Goal: Task Accomplishment & Management: Manage account settings

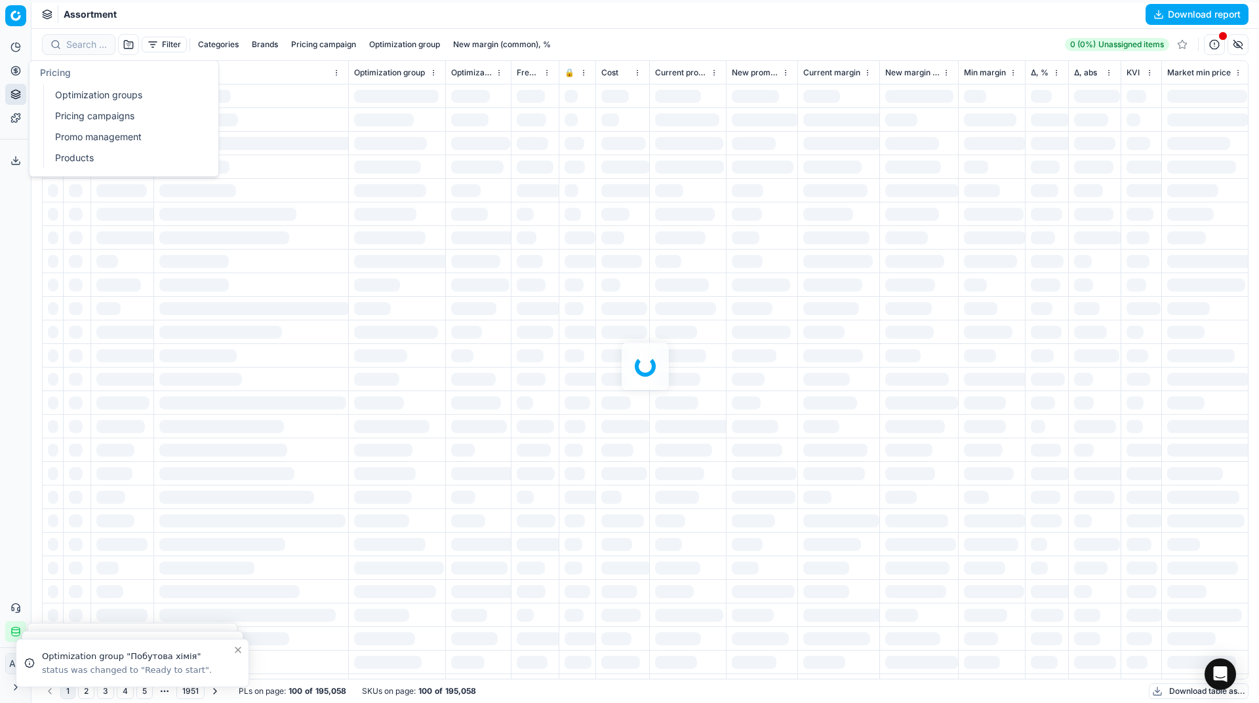
click at [18, 74] on circle at bounding box center [15, 70] width 9 height 9
click at [56, 90] on link "Optimization groups" at bounding box center [126, 95] width 153 height 18
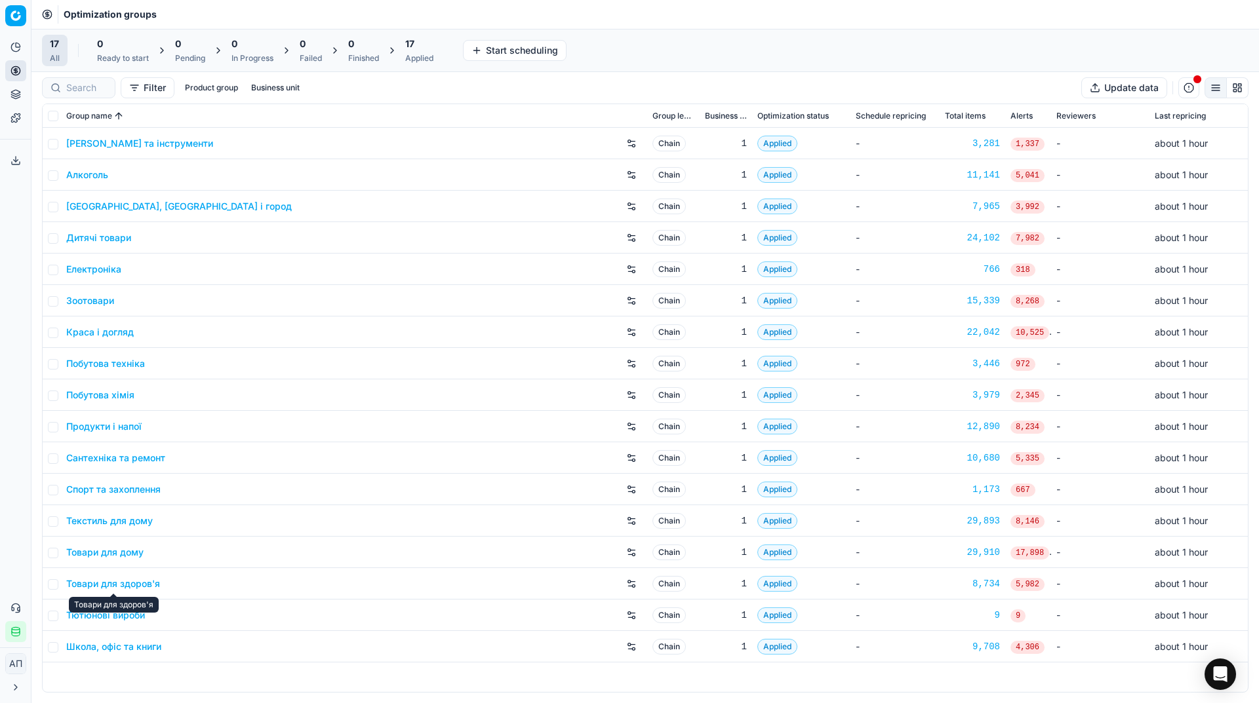
click at [119, 585] on link "Товари для здоров'я" at bounding box center [113, 584] width 94 height 13
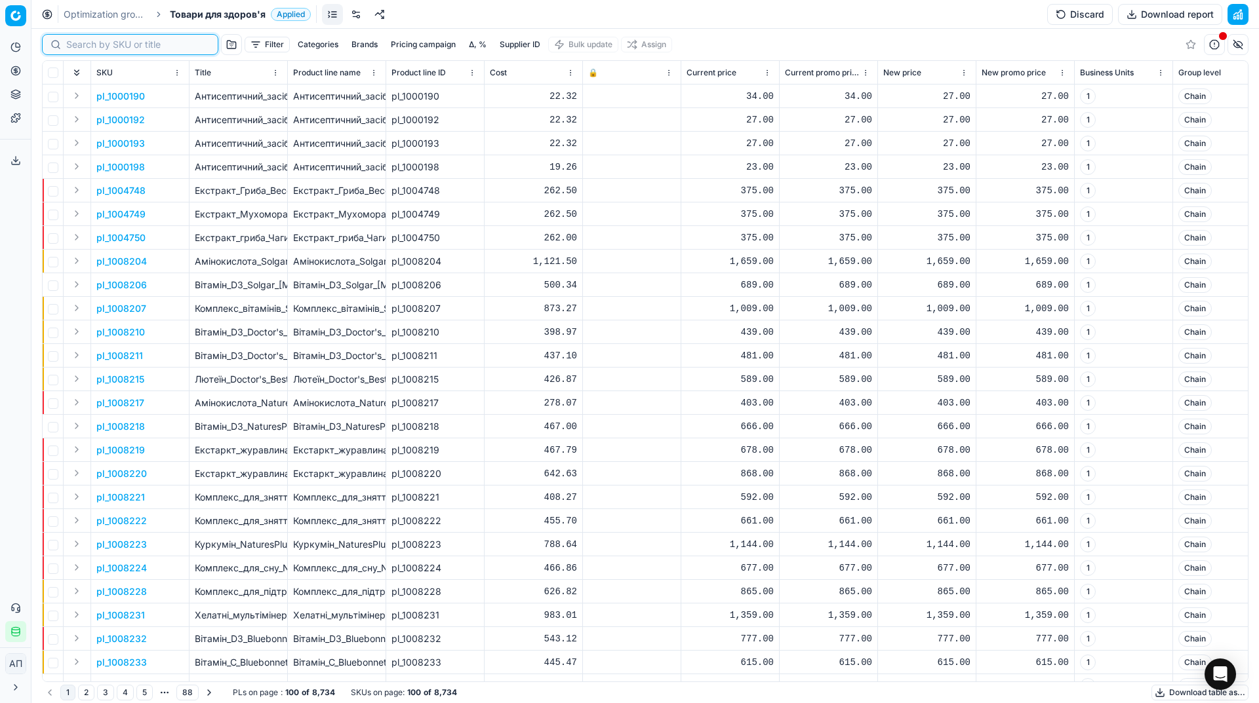
click at [80, 49] on input at bounding box center [138, 44] width 144 height 13
paste input "787422"
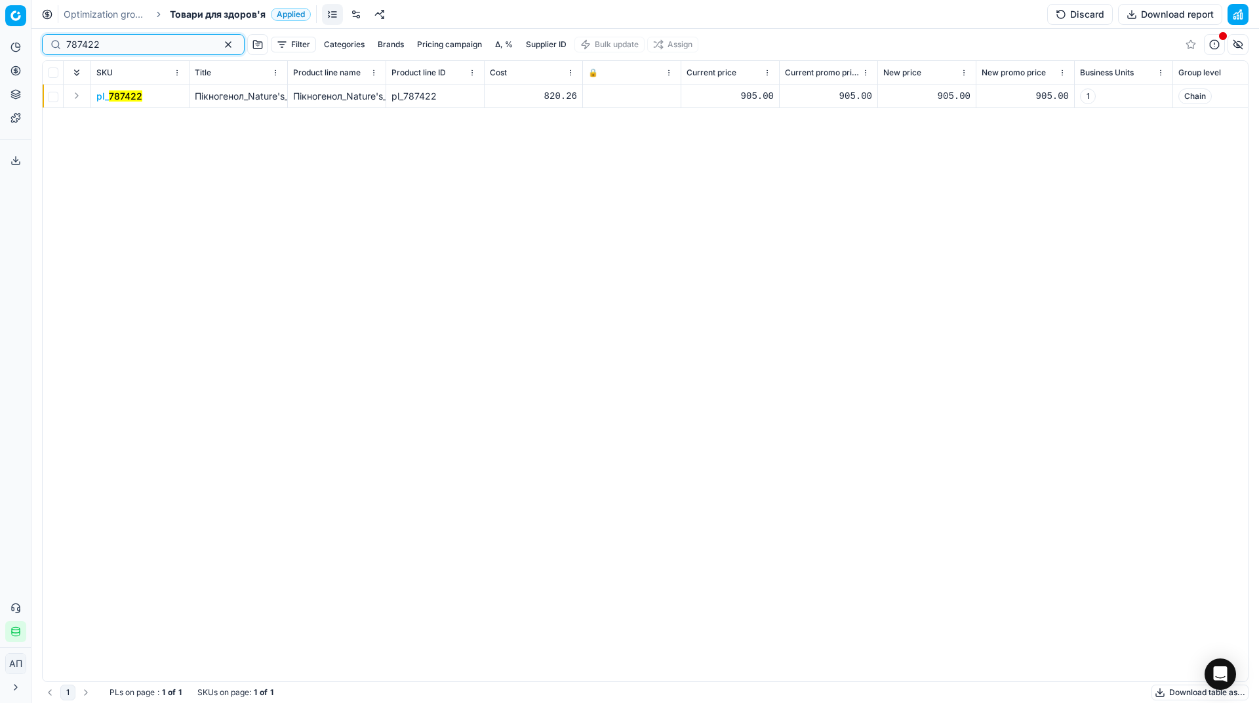
type input "787422"
click at [117, 97] on mark "787422" at bounding box center [125, 95] width 33 height 11
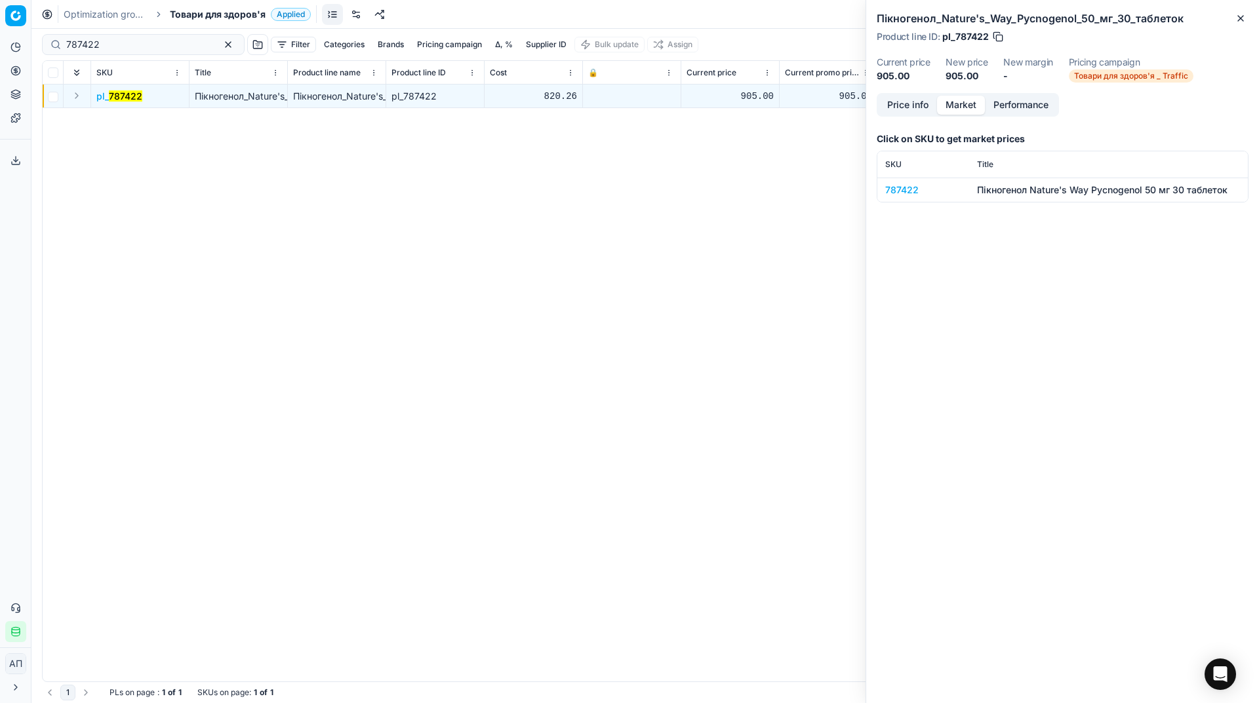
click at [959, 109] on button "Market" at bounding box center [961, 105] width 48 height 19
click at [903, 193] on div "787422" at bounding box center [923, 190] width 76 height 13
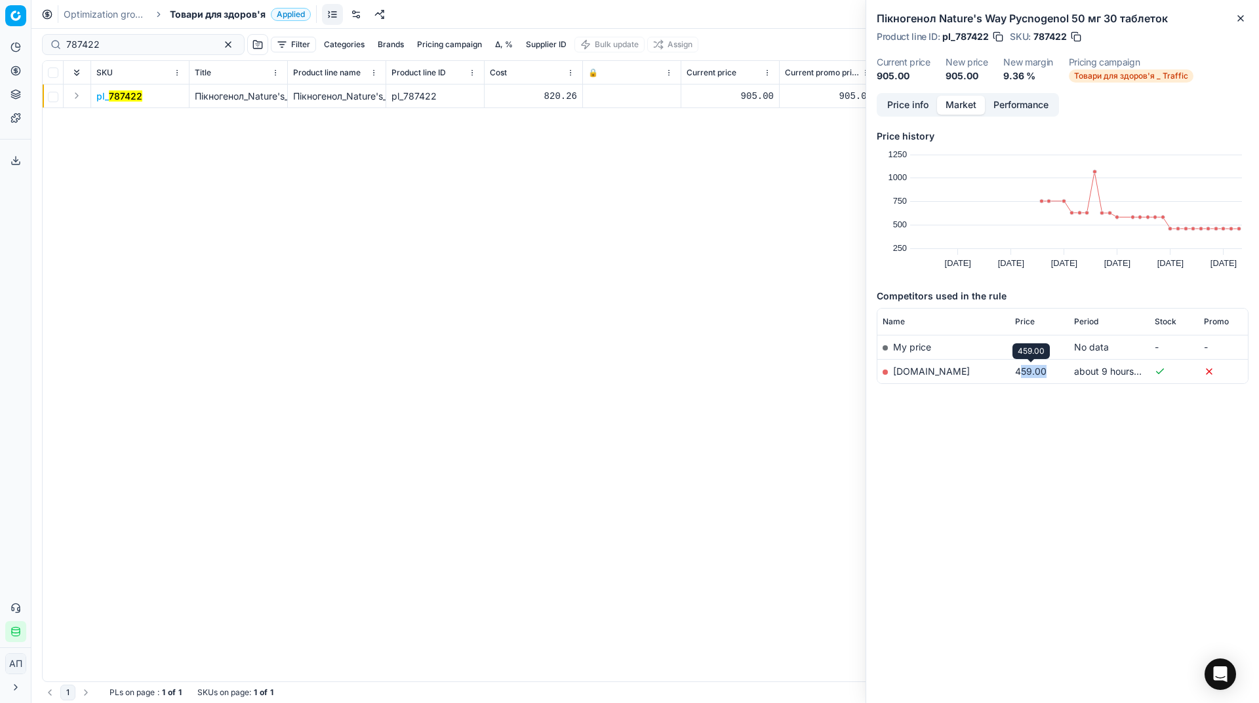
drag, startPoint x: 1019, startPoint y: 375, endPoint x: 1054, endPoint y: 372, distance: 34.9
click at [1054, 372] on td "459.00" at bounding box center [1039, 371] width 59 height 24
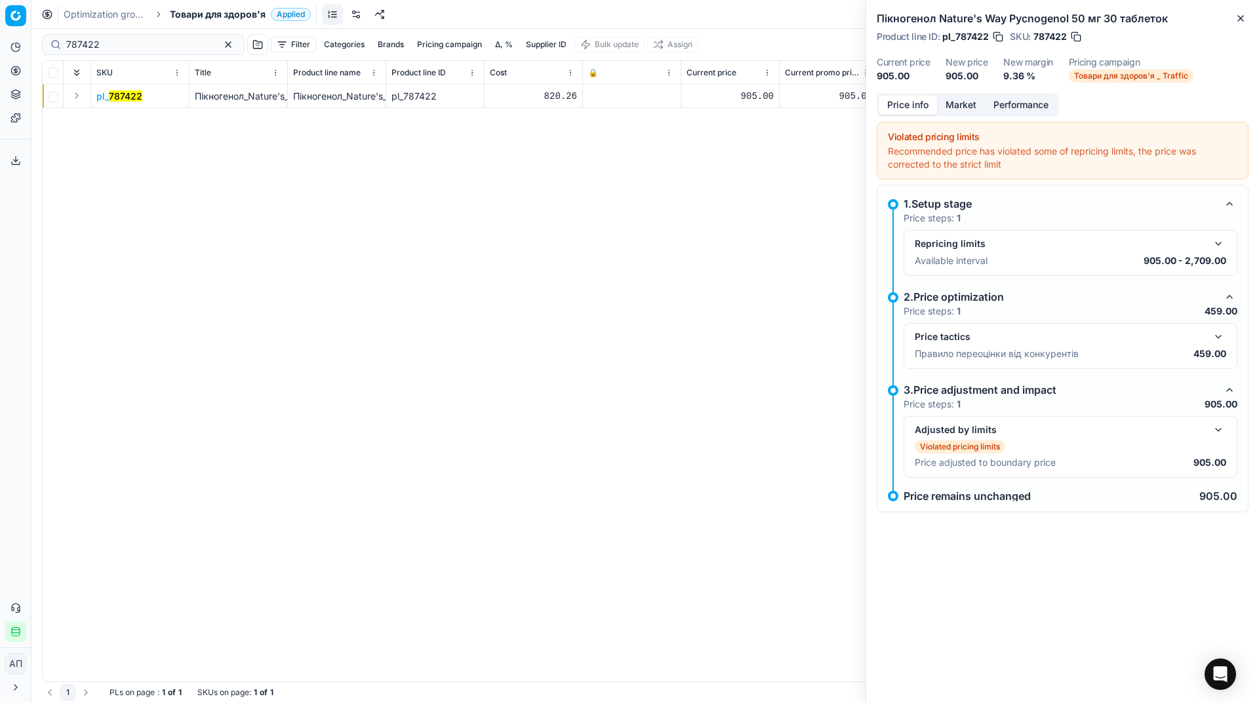
click at [907, 105] on button "Price info" at bounding box center [907, 105] width 58 height 19
click at [1218, 342] on button "button" at bounding box center [1218, 337] width 16 height 16
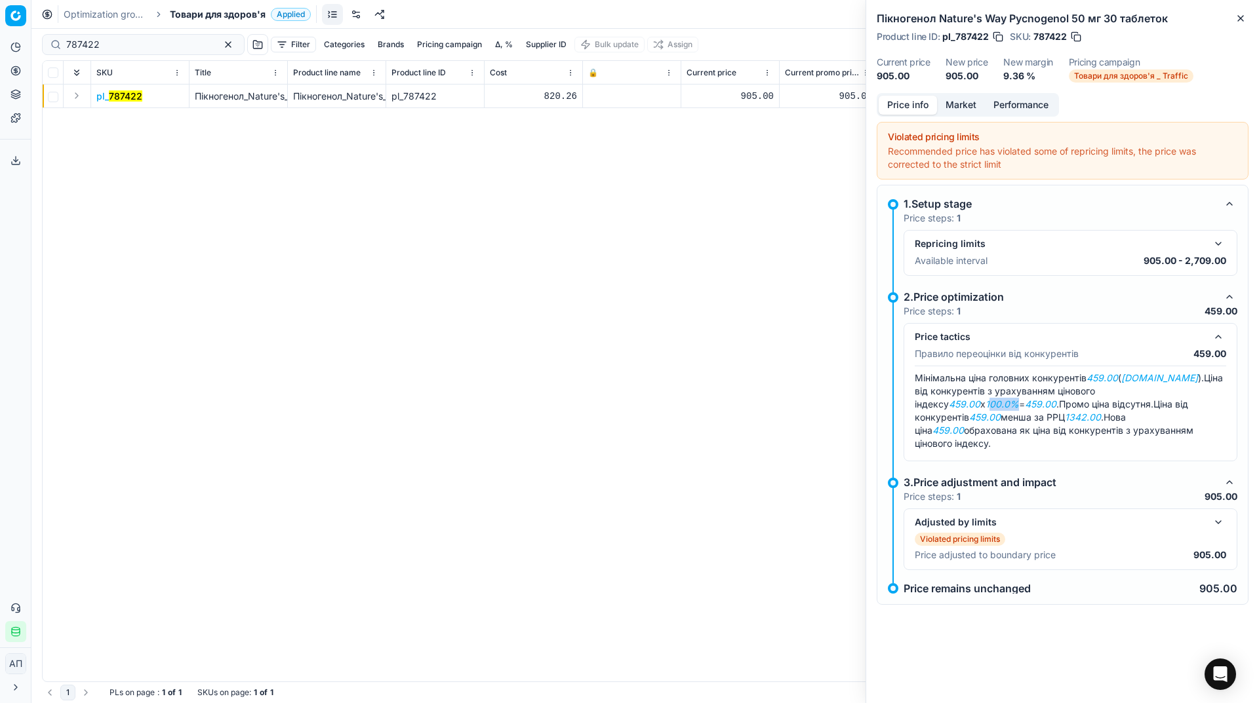
drag, startPoint x: 1162, startPoint y: 391, endPoint x: 1188, endPoint y: 391, distance: 26.9
click at [1019, 399] on em "100.0%" at bounding box center [1001, 404] width 33 height 11
drag, startPoint x: 972, startPoint y: 417, endPoint x: 935, endPoint y: 414, distance: 36.9
click at [935, 414] on span "Ціна від конкурентів 459.00 менша за РРЦ 1342.00 ." at bounding box center [1050, 411] width 273 height 24
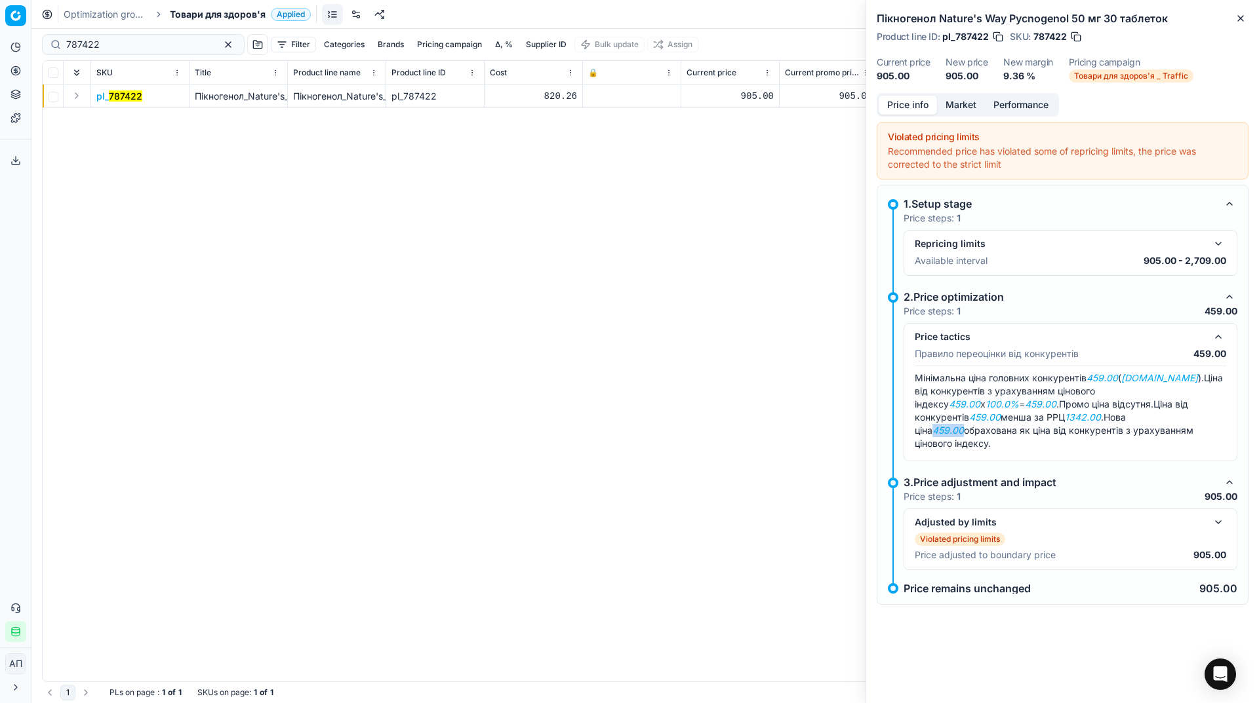
drag, startPoint x: 1019, startPoint y: 418, endPoint x: 1049, endPoint y: 418, distance: 29.5
click at [964, 425] on em "459.00" at bounding box center [947, 430] width 31 height 11
click at [1221, 515] on button "button" at bounding box center [1218, 523] width 16 height 16
drag, startPoint x: 1210, startPoint y: 566, endPoint x: 1177, endPoint y: 567, distance: 33.5
click at [1177, 573] on div "New price violates lower limit and is set to boundary price of 905.00" at bounding box center [1069, 579] width 311 height 13
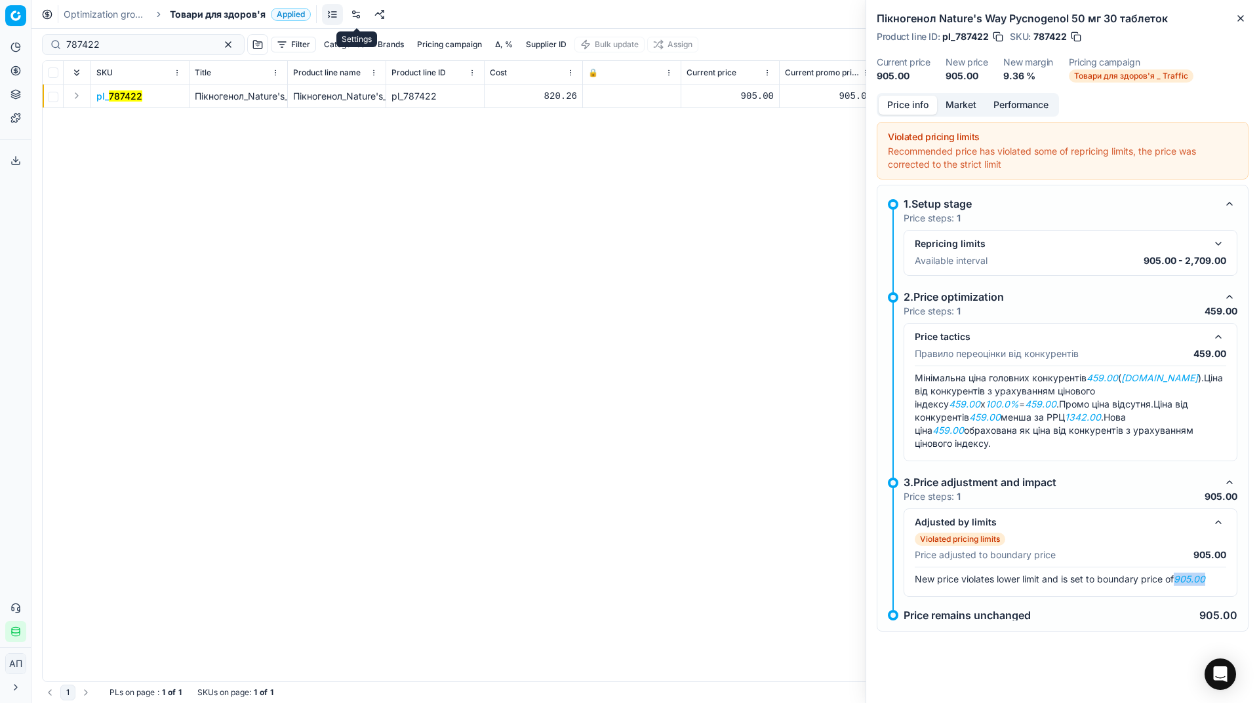
click at [348, 18] on link at bounding box center [355, 14] width 21 height 21
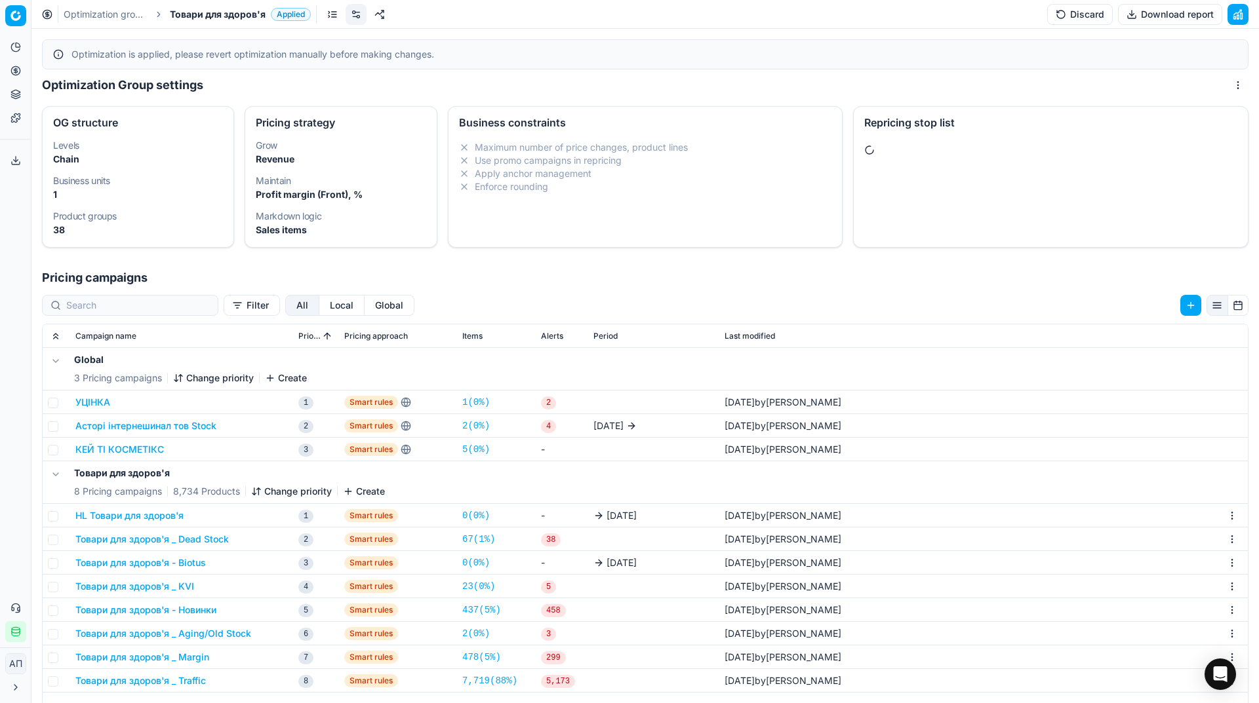
scroll to position [237, 0]
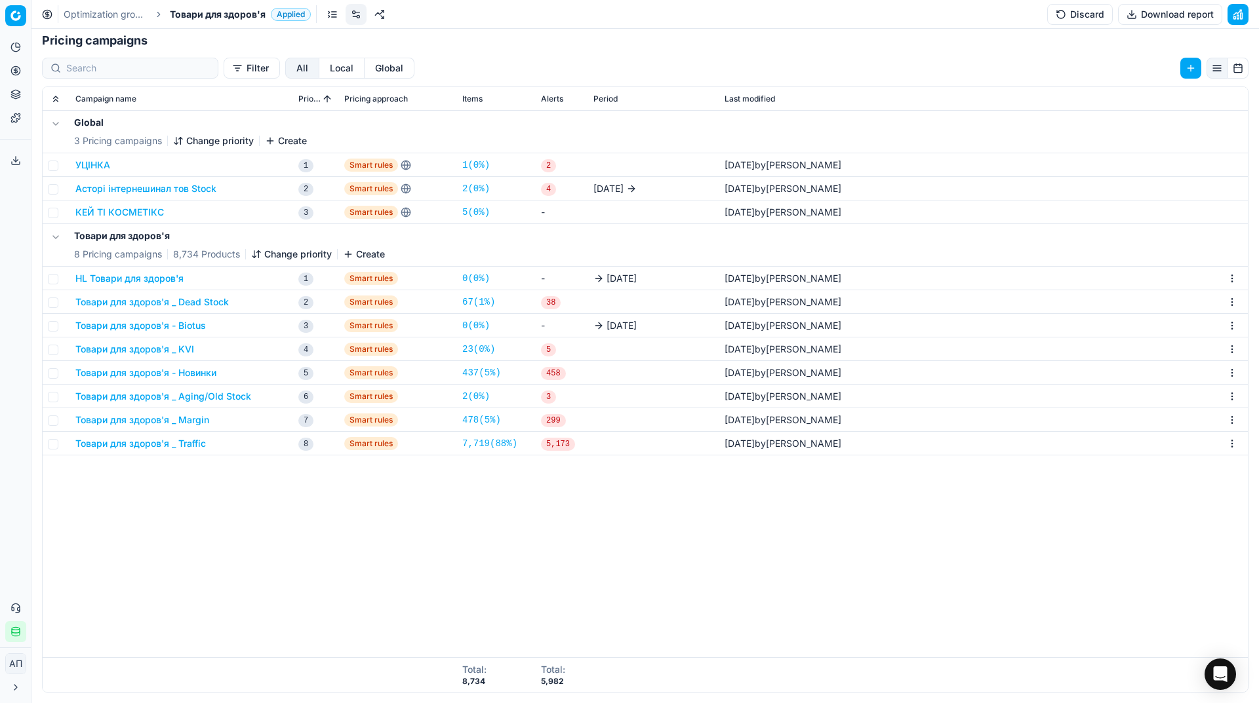
click at [199, 422] on button "Товари для здоров'я _ Margin" at bounding box center [142, 420] width 134 height 13
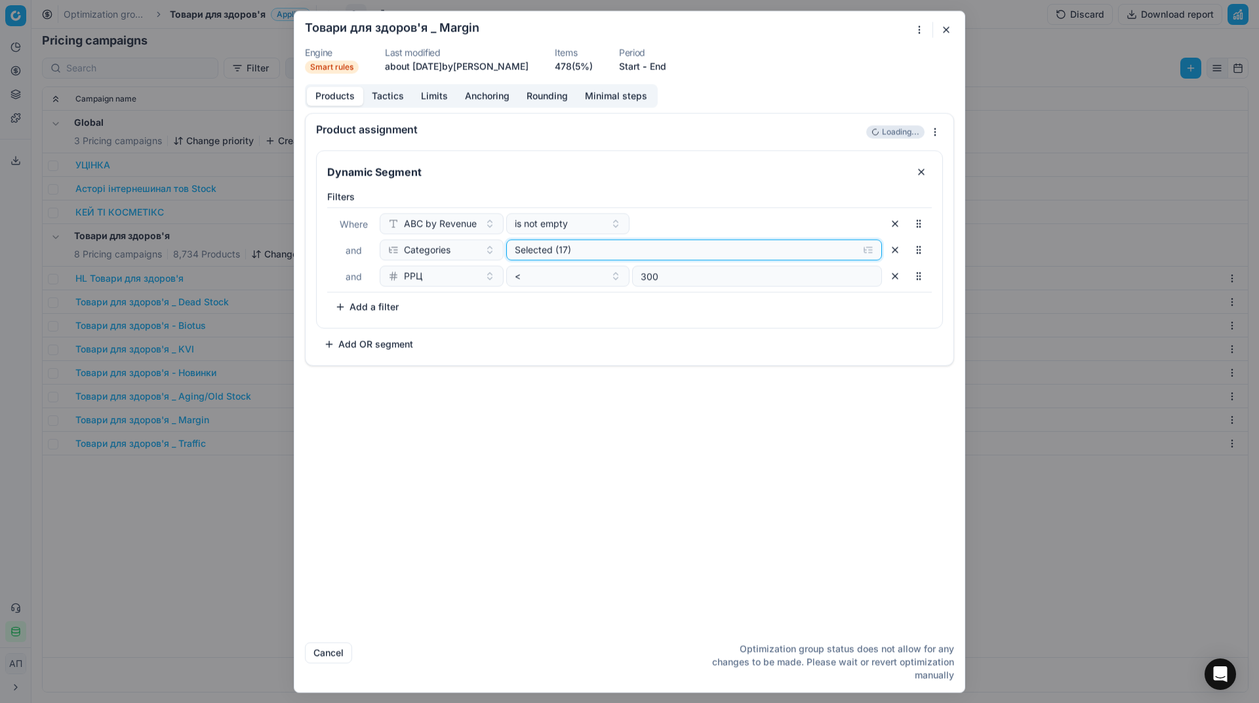
click at [598, 256] on div "Selected (17)" at bounding box center [684, 249] width 338 height 13
click at [518, 297] on icon "button" at bounding box center [517, 300] width 10 height 10
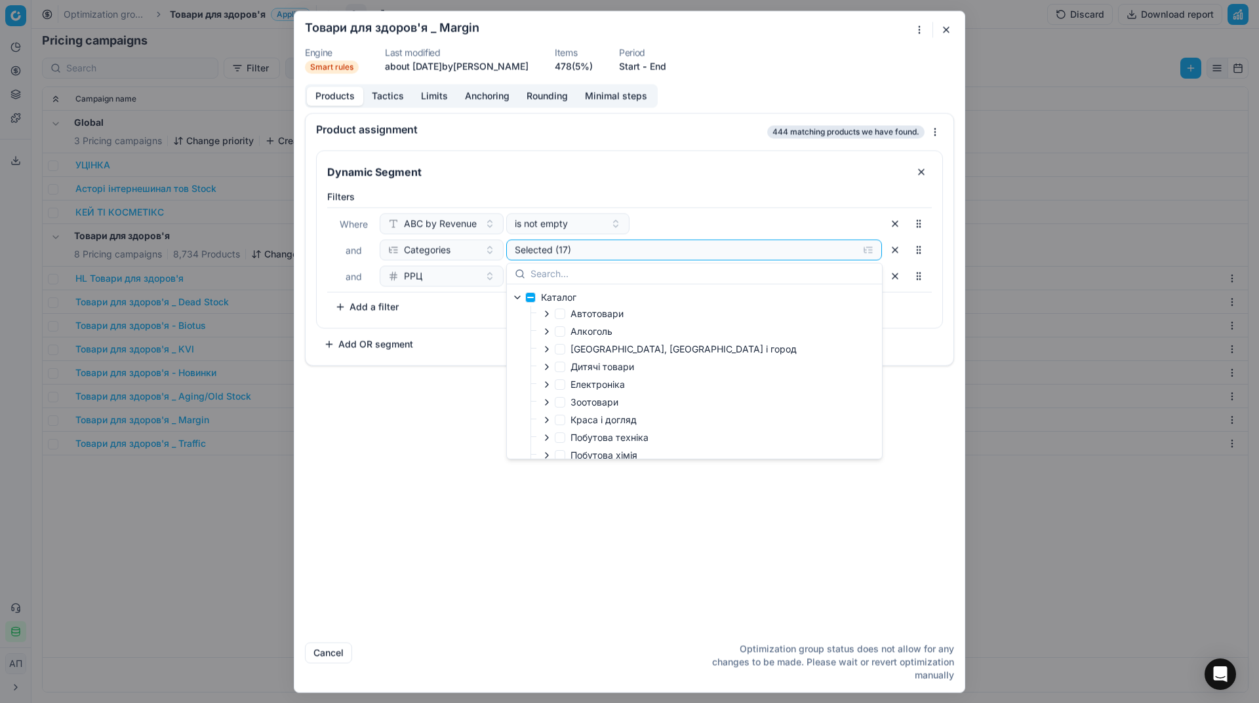
scroll to position [132, 0]
click at [545, 412] on icon "button" at bounding box center [546, 412] width 10 height 10
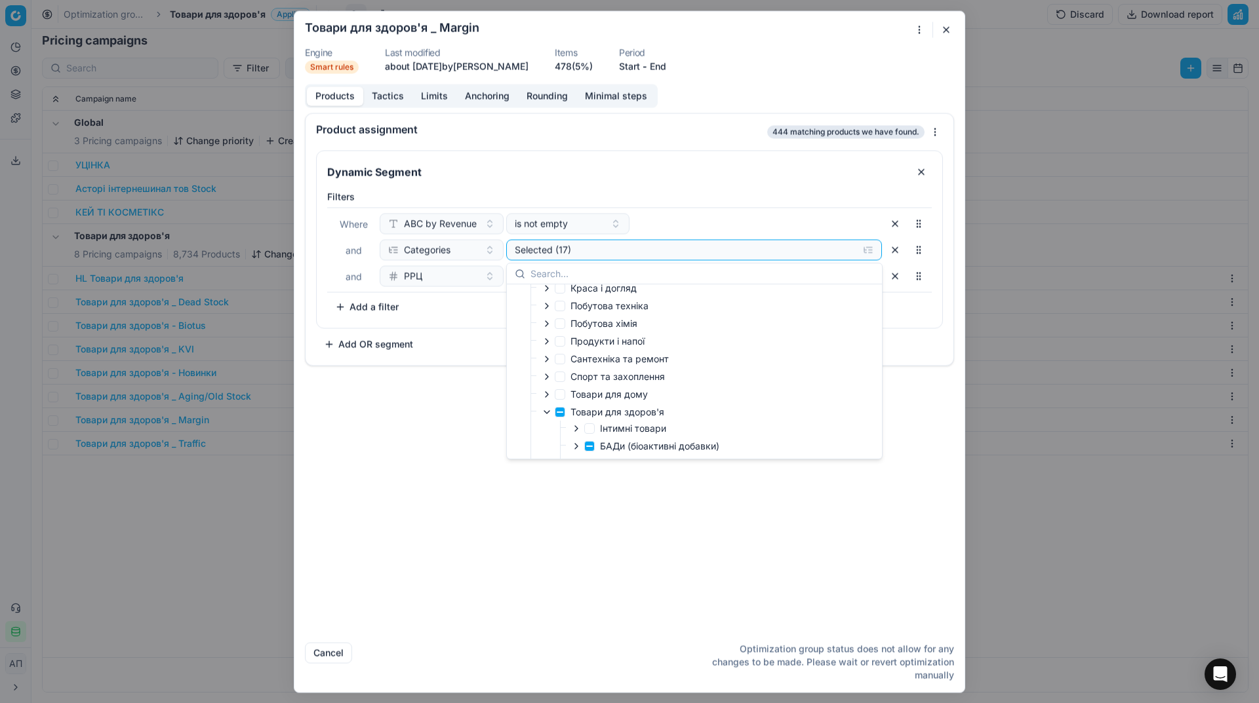
scroll to position [273, 0]
click at [575, 305] on icon "button" at bounding box center [576, 305] width 10 height 10
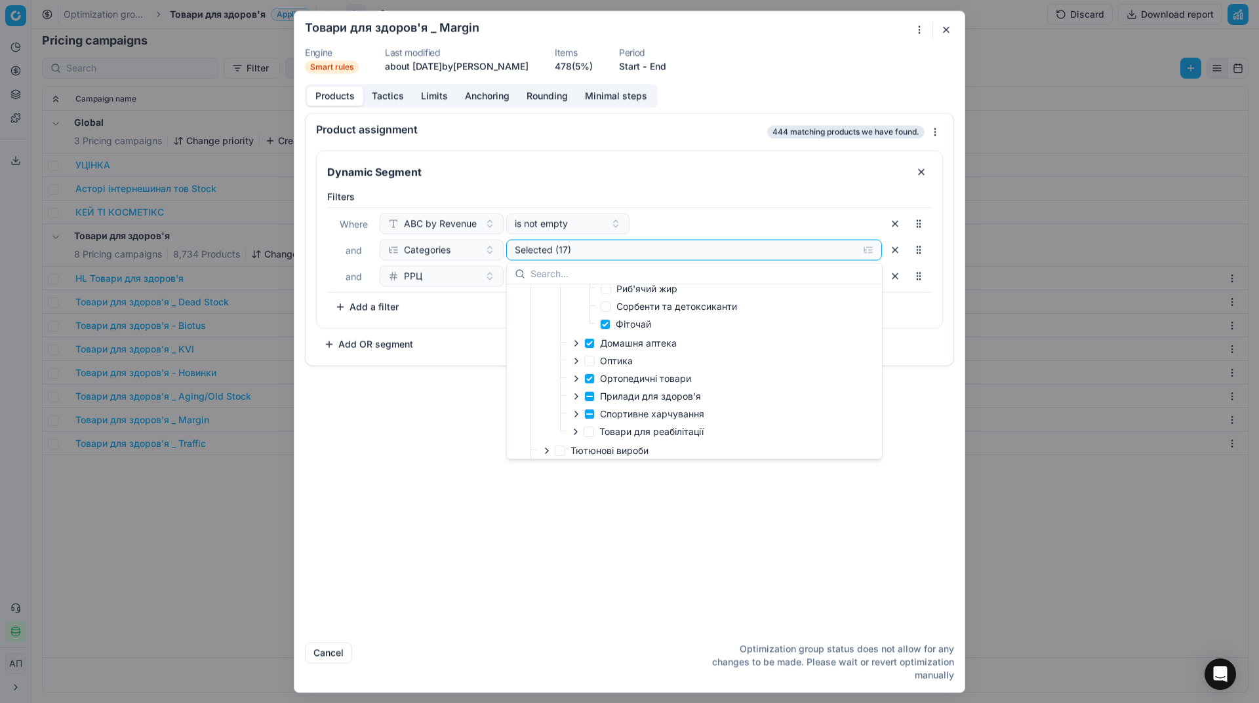
scroll to position [368, 0]
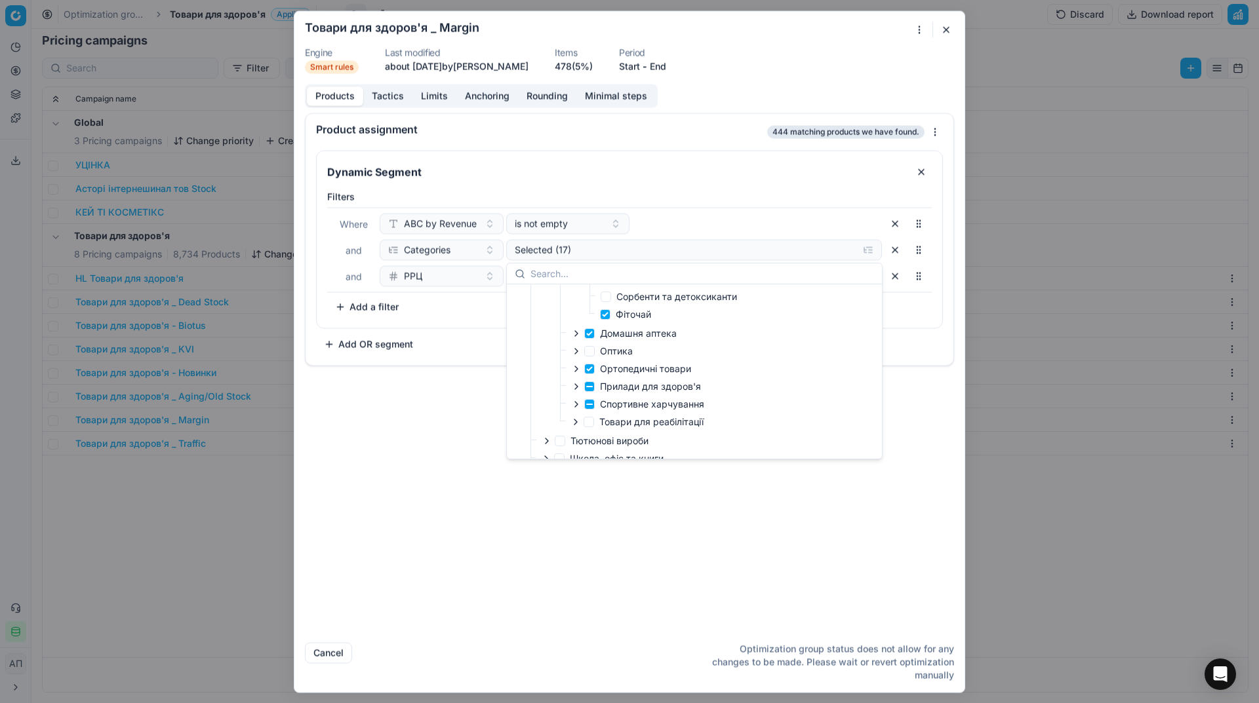
click at [951, 24] on button "button" at bounding box center [946, 30] width 16 height 16
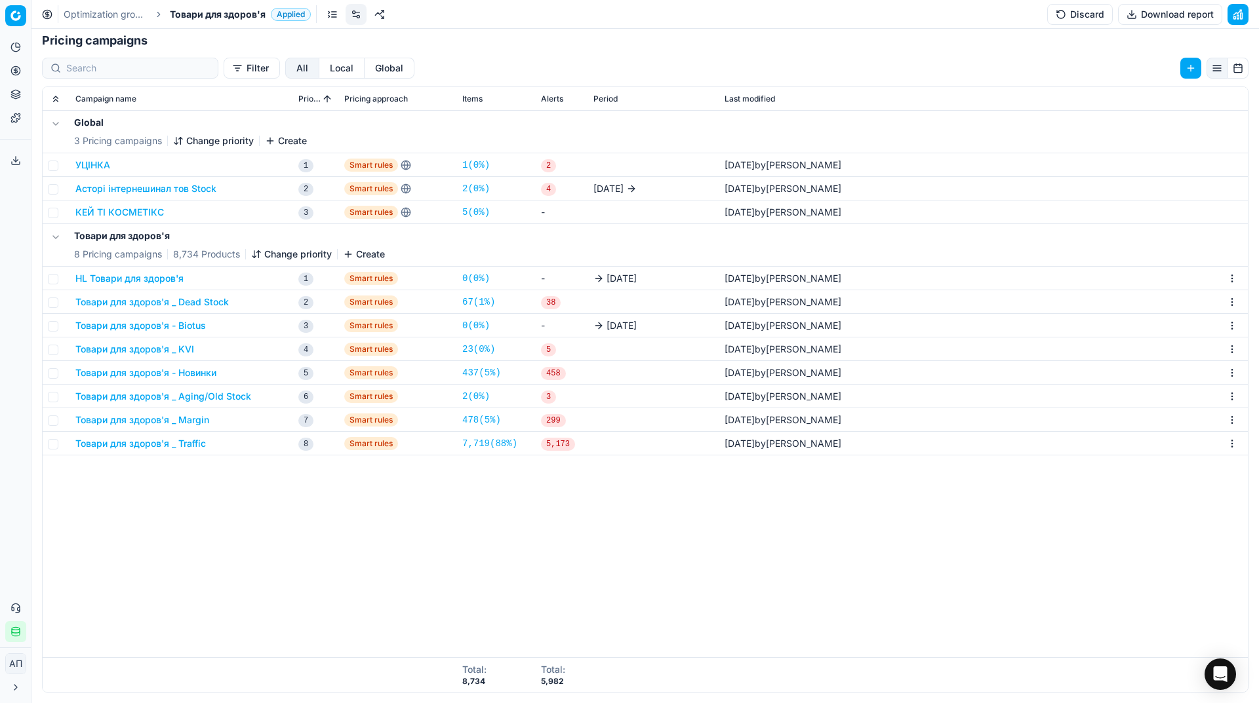
click at [195, 442] on button "Товари для здоров'я _ Traffic" at bounding box center [140, 443] width 130 height 13
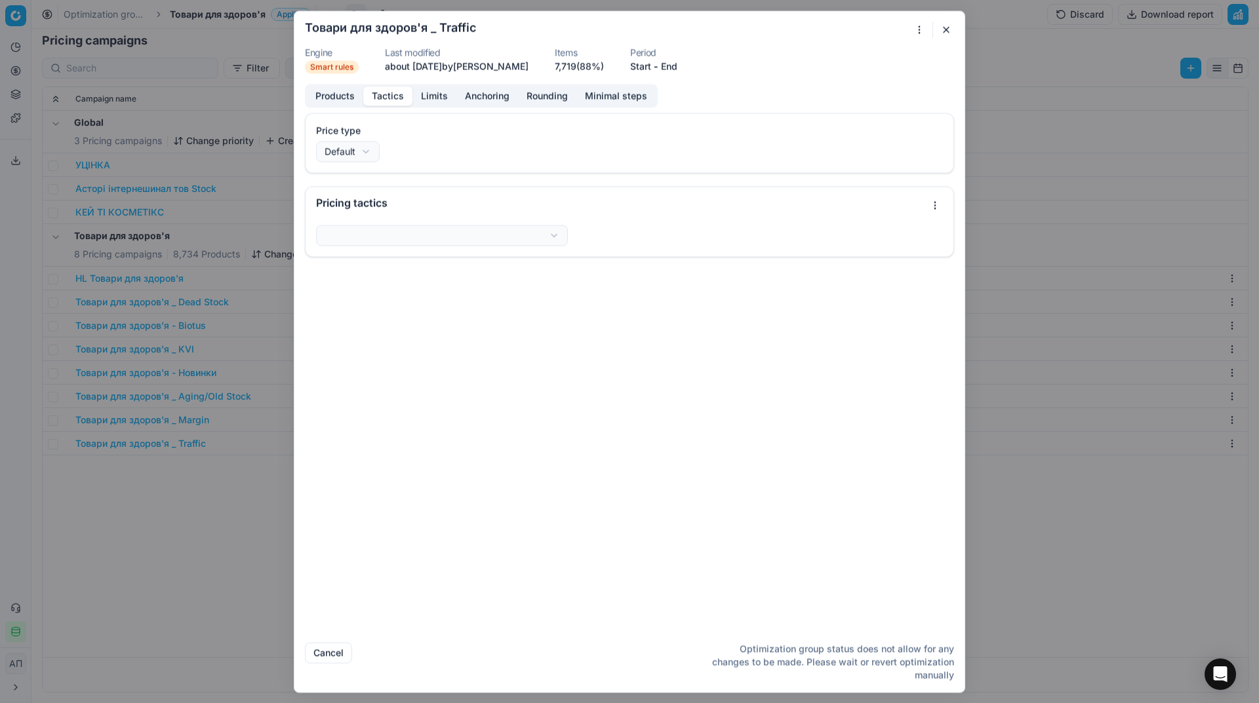
click at [393, 96] on button "Tactics" at bounding box center [387, 96] width 49 height 19
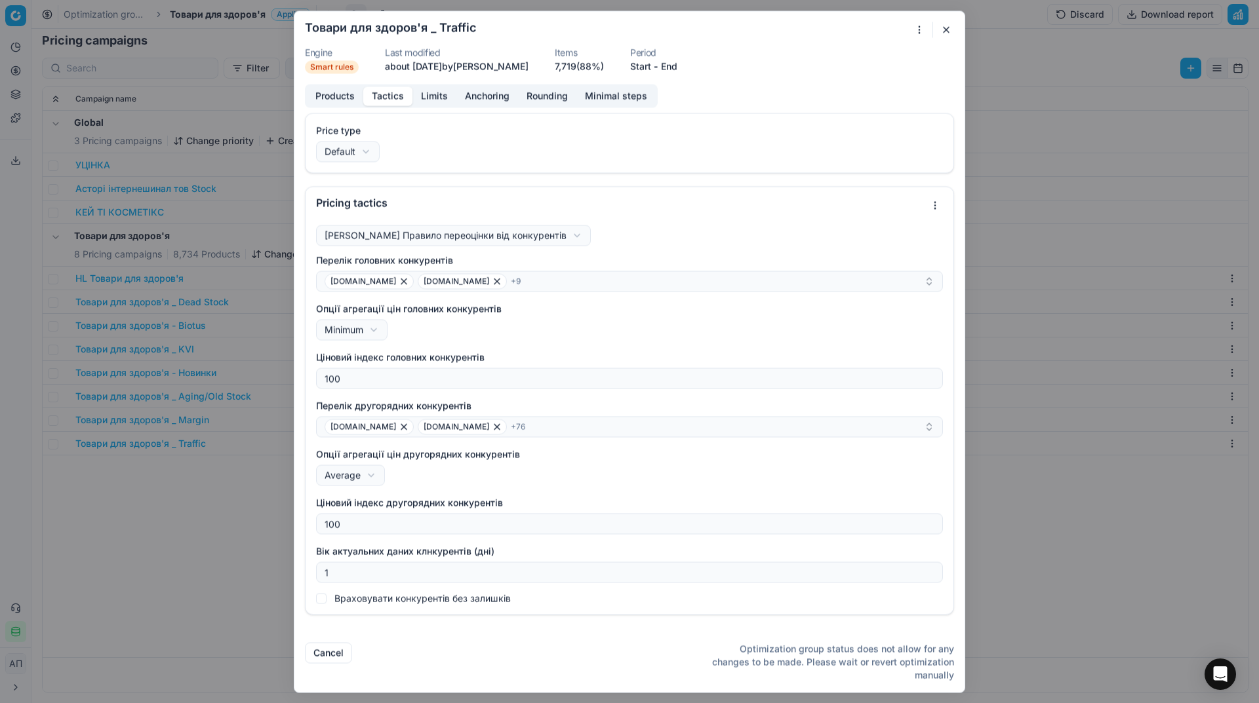
click at [949, 31] on button "button" at bounding box center [946, 30] width 16 height 16
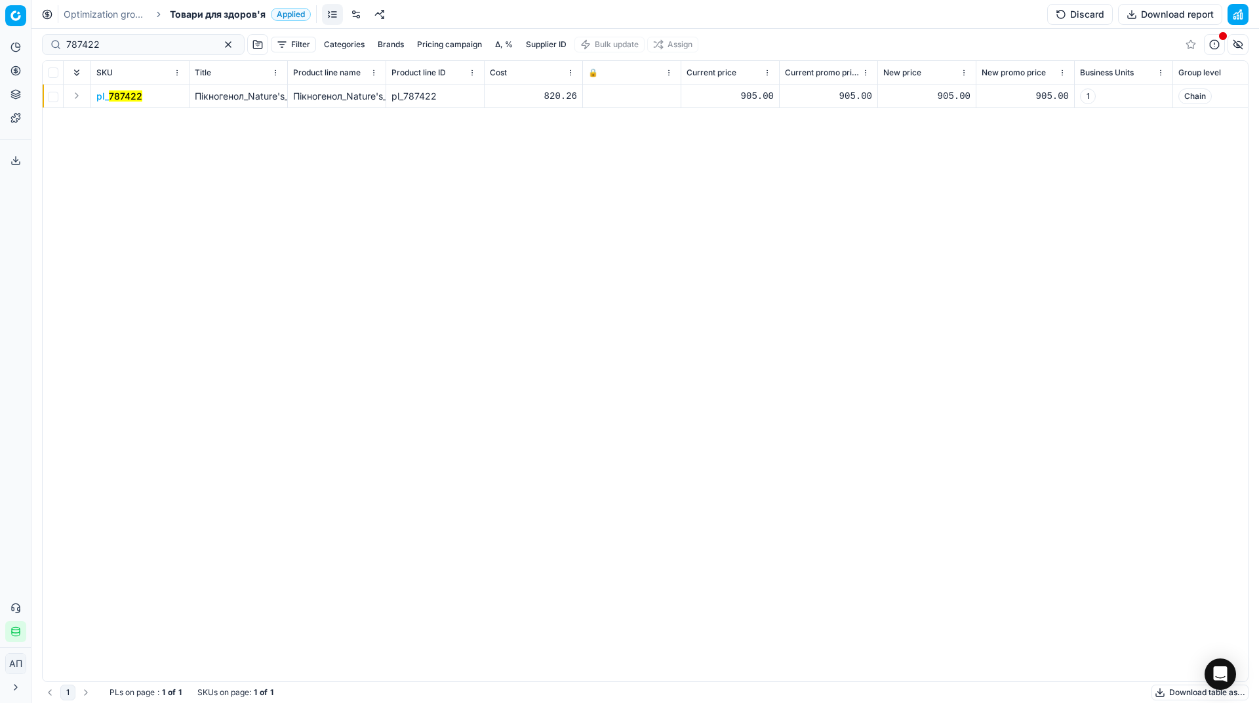
click at [122, 95] on mark "787422" at bounding box center [125, 95] width 33 height 11
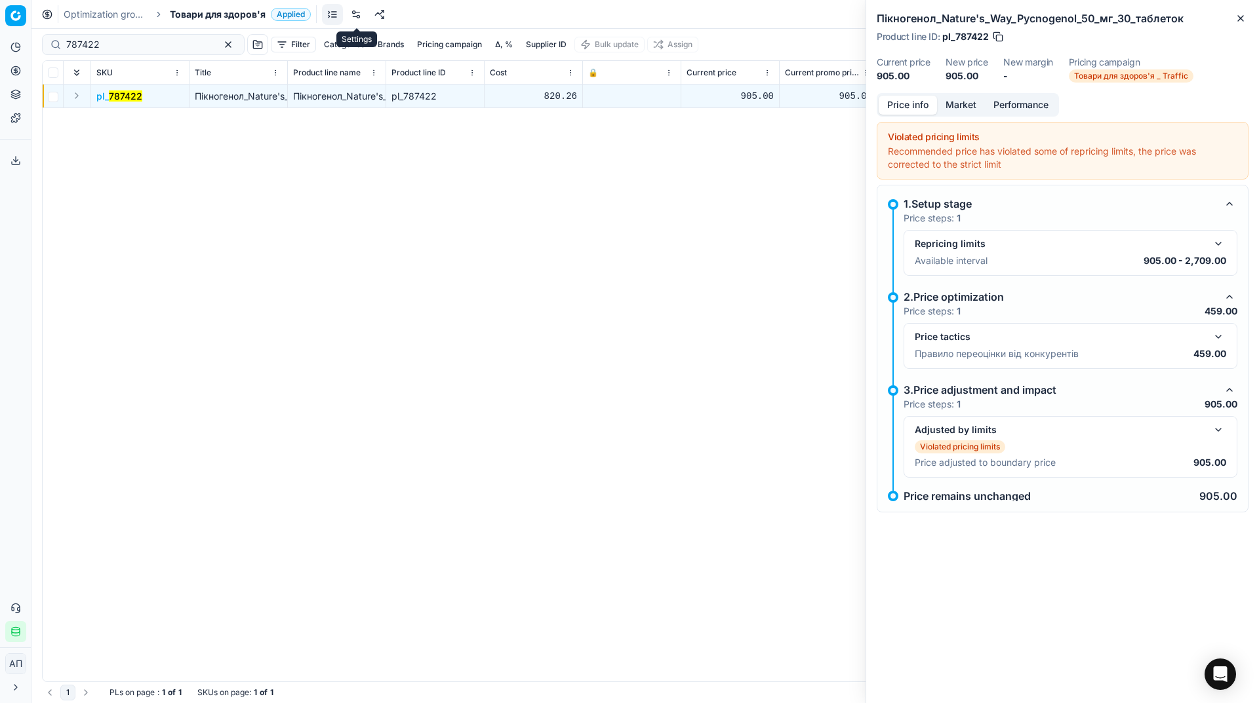
click at [359, 12] on link at bounding box center [355, 14] width 21 height 21
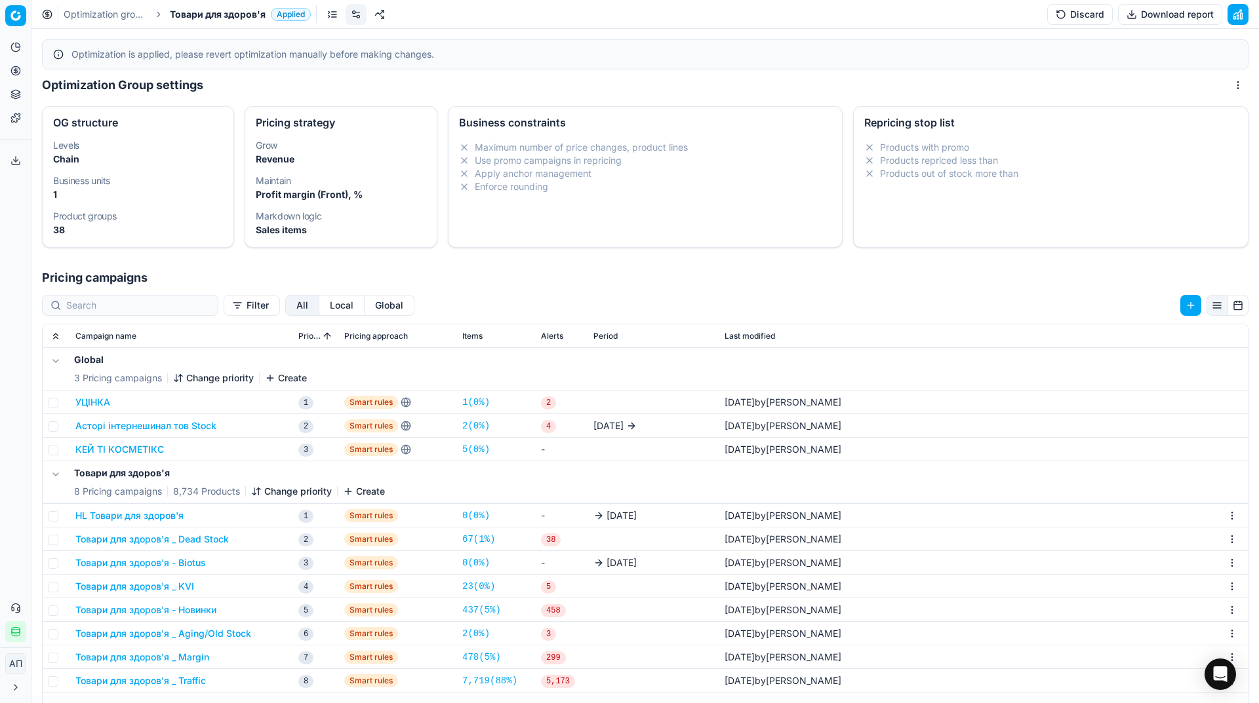
scroll to position [237, 0]
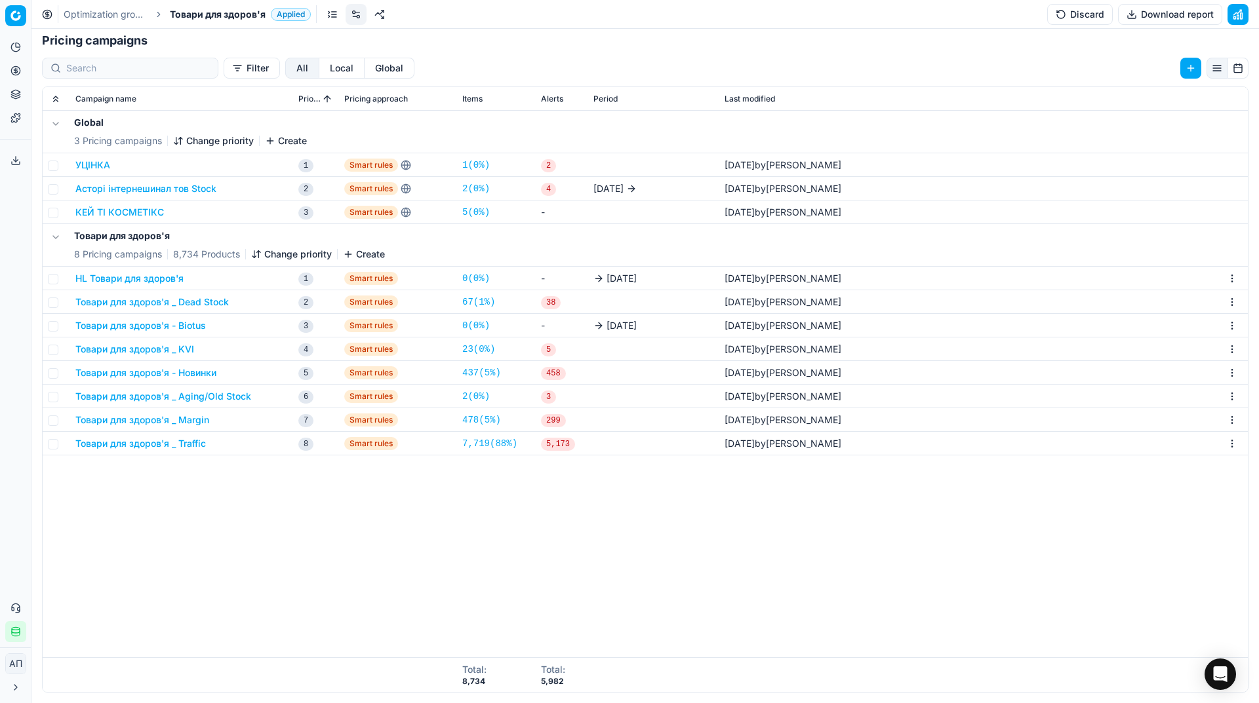
click at [200, 419] on button "Товари для здоров'я _ Margin" at bounding box center [142, 420] width 134 height 13
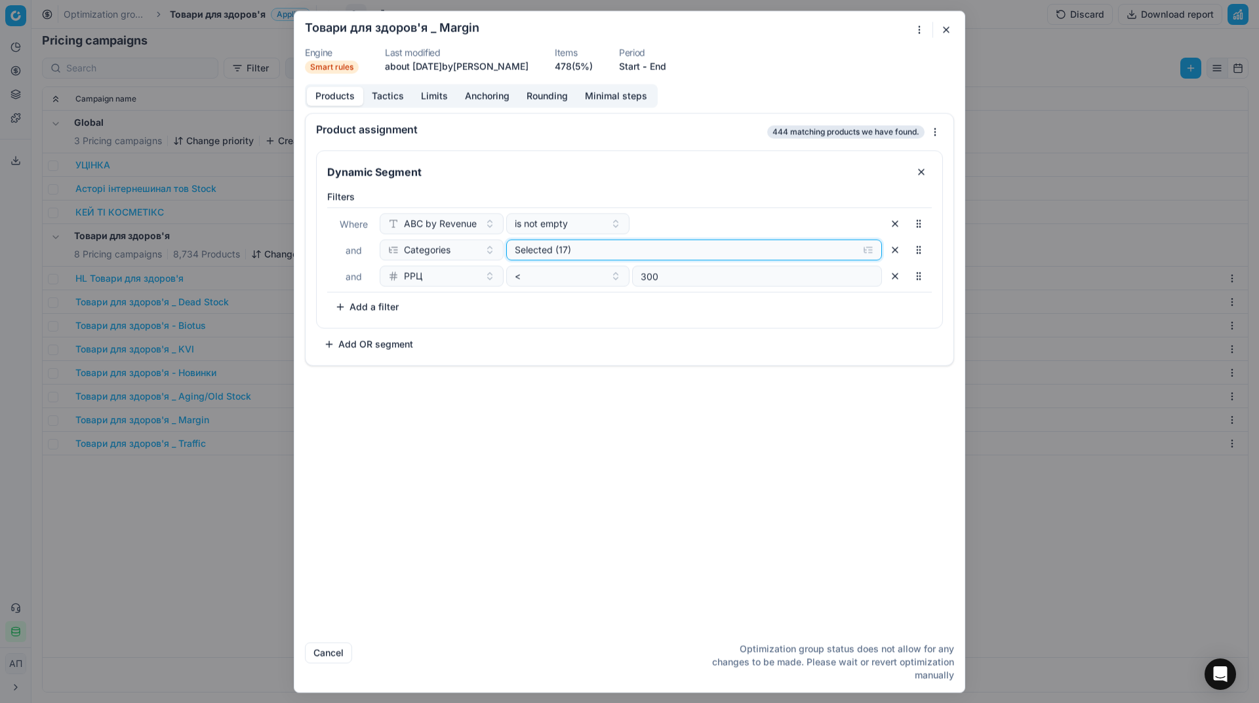
click at [576, 252] on div "Selected (17)" at bounding box center [684, 249] width 338 height 13
click at [513, 299] on icon "button" at bounding box center [517, 300] width 10 height 10
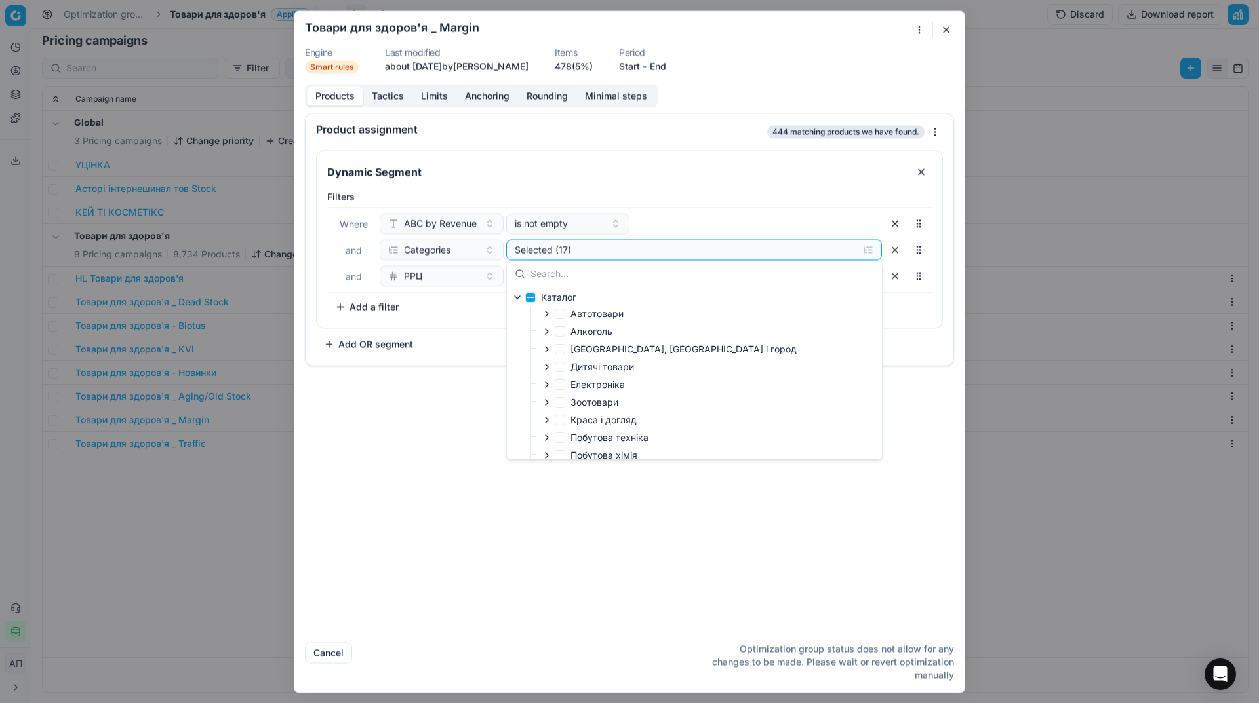
scroll to position [132, 0]
click at [550, 412] on icon "button" at bounding box center [546, 412] width 10 height 10
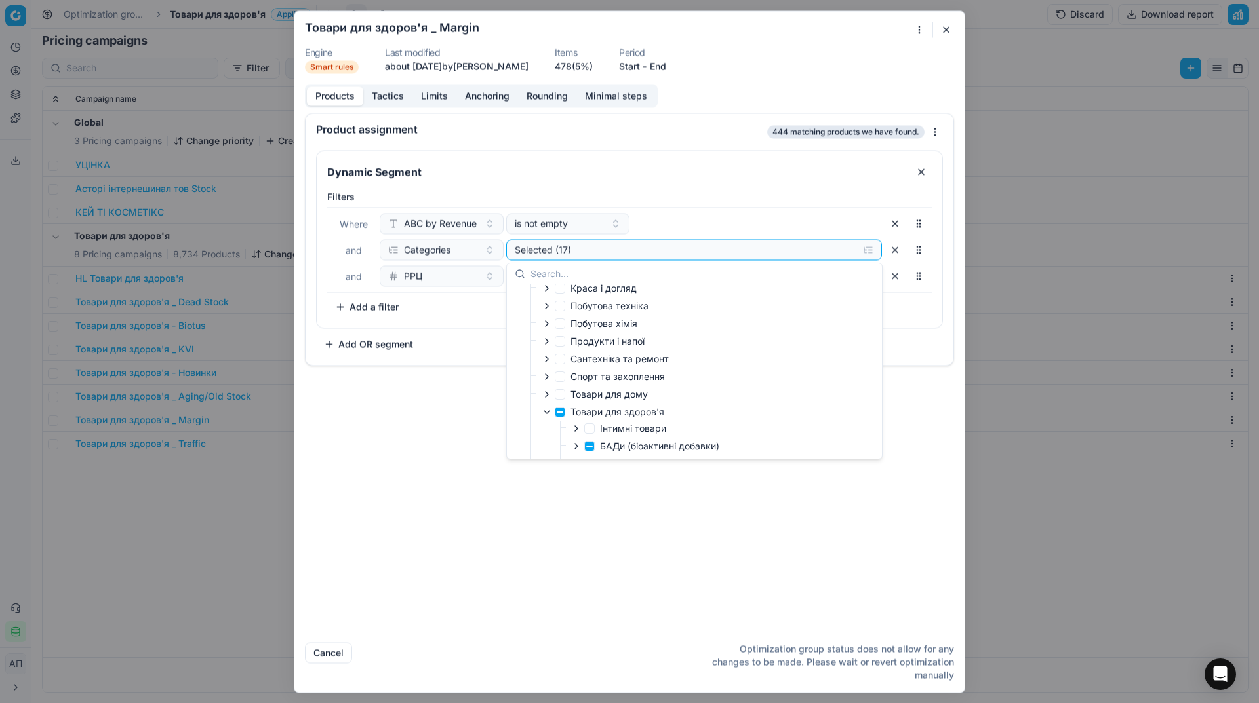
scroll to position [273, 0]
click at [578, 376] on icon "button" at bounding box center [576, 375] width 10 height 10
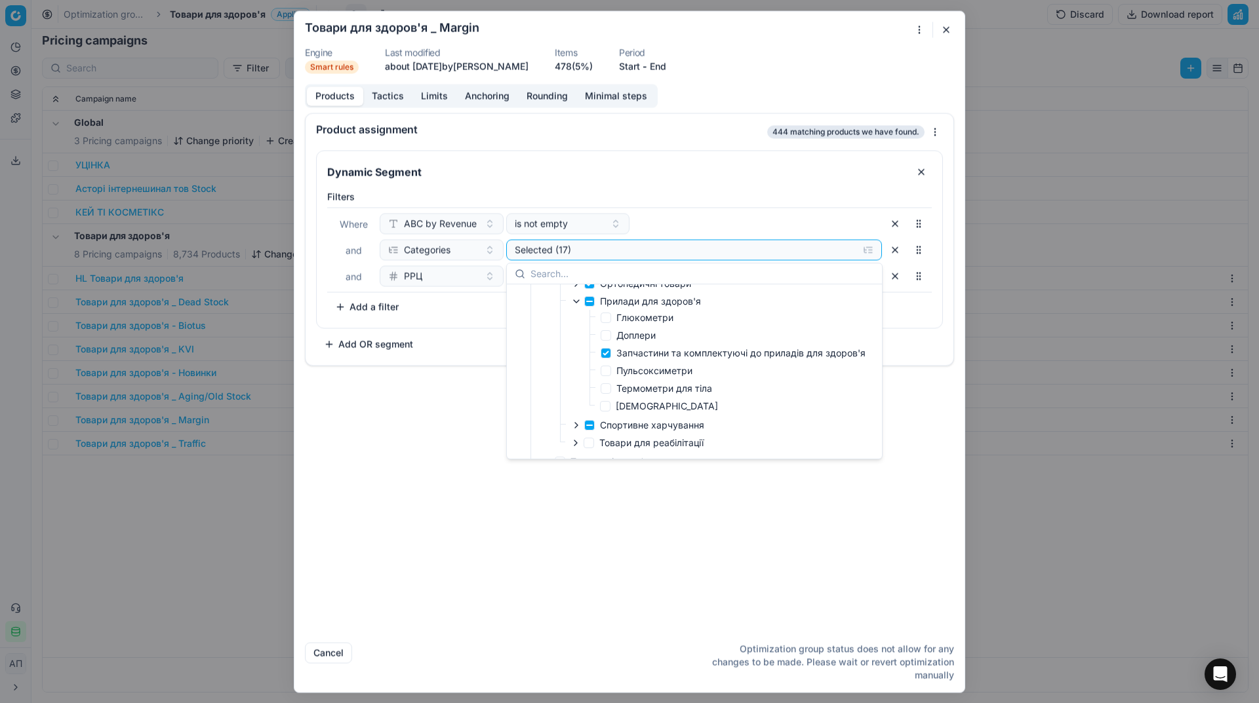
scroll to position [350, 0]
click at [550, 498] on div "Product assignment 444 matching products we have found. Dynamic Segment Filters…" at bounding box center [629, 372] width 670 height 519
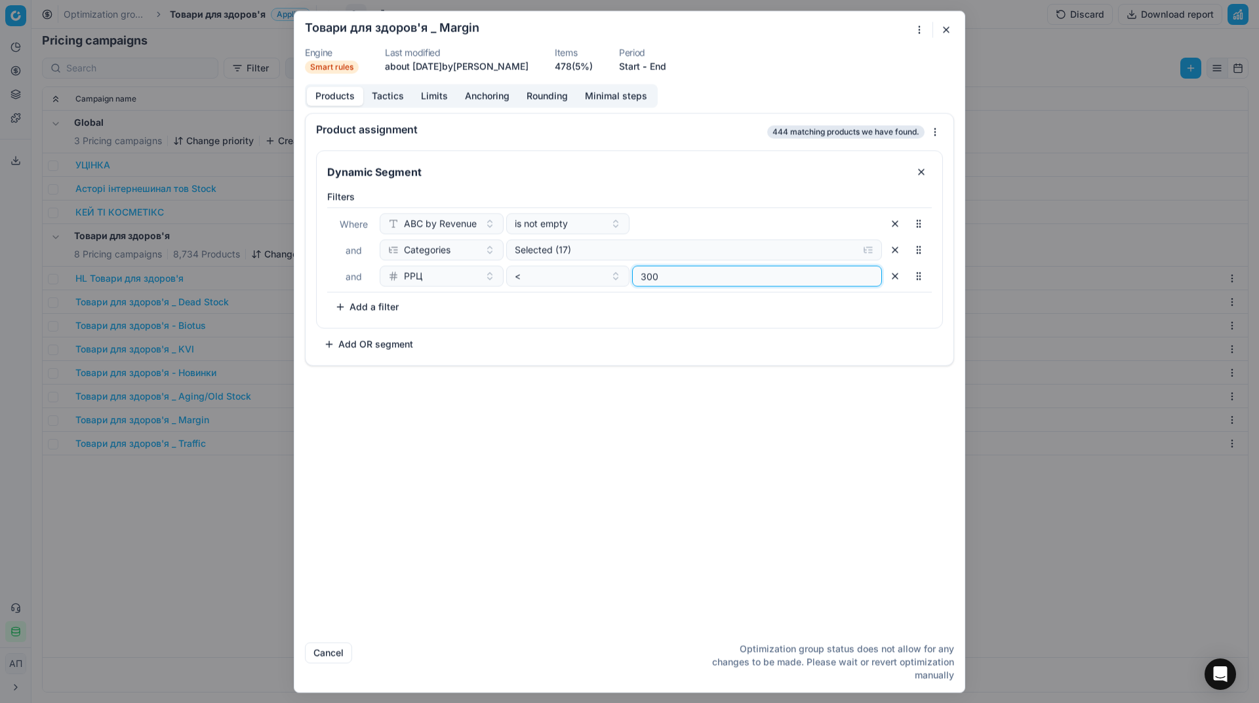
click at [706, 278] on input "300" at bounding box center [757, 276] width 238 height 20
click at [702, 307] on div "Filters Where ABC by Revenue is not empty and Categories Selected (17) and РРЦ …" at bounding box center [629, 253] width 604 height 127
click at [942, 33] on button "button" at bounding box center [946, 30] width 16 height 16
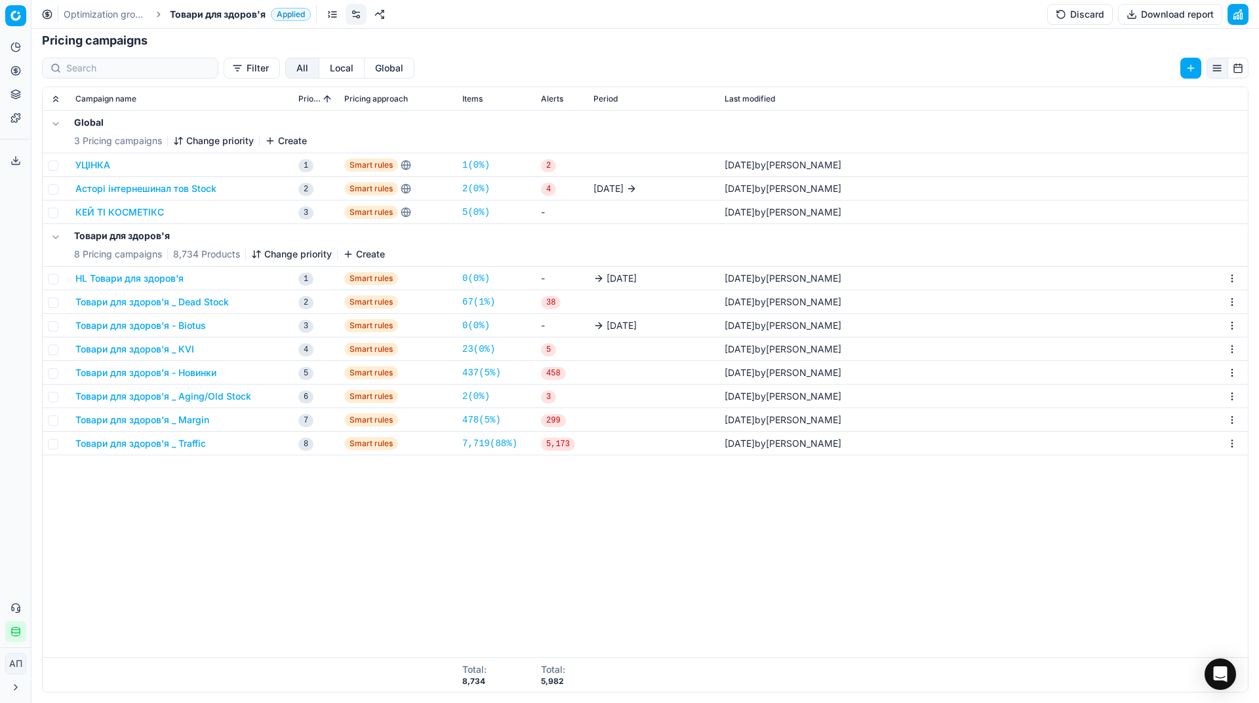
click at [393, 515] on div "Global 3 Pricing campaigns Change priority Create УЦІНКА 1 Smart rules 1 ( 0% )…" at bounding box center [645, 384] width 1205 height 547
